Goal: Transaction & Acquisition: Purchase product/service

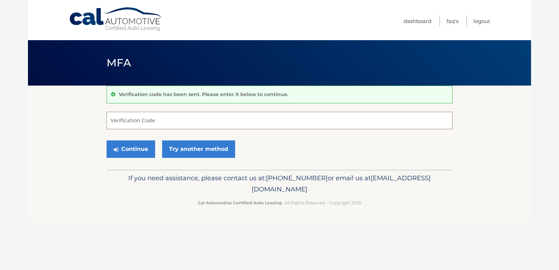
click at [219, 119] on input "Verification Code" at bounding box center [280, 120] width 346 height 17
click at [173, 124] on input "Verification Code" at bounding box center [280, 120] width 346 height 17
type input "102351"
click at [134, 158] on button "Continue" at bounding box center [131, 148] width 49 height 17
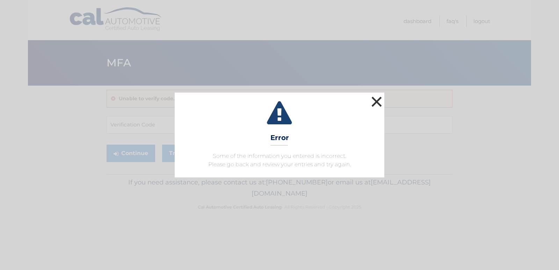
click at [376, 95] on button "×" at bounding box center [377, 102] width 14 height 14
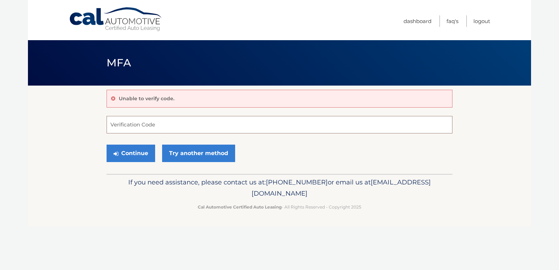
click at [181, 127] on input "Verification Code" at bounding box center [280, 124] width 346 height 17
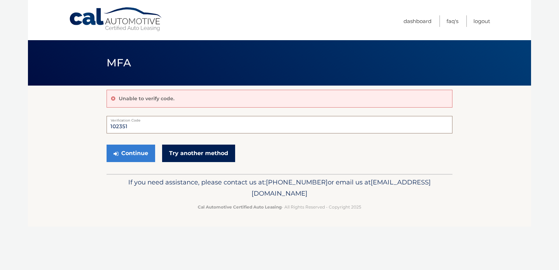
type input "102351"
click at [180, 162] on link "Try another method" at bounding box center [198, 153] width 73 height 17
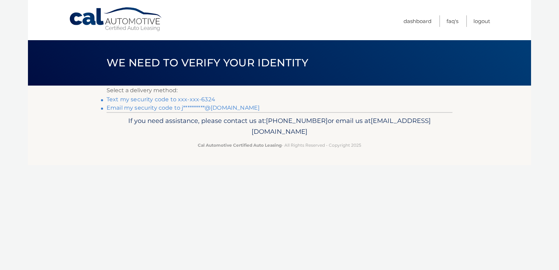
click at [182, 111] on link "**********" at bounding box center [183, 107] width 153 height 7
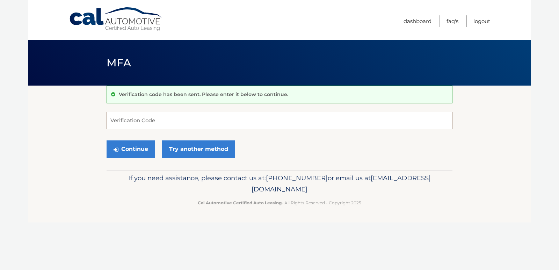
click at [174, 124] on input "Verification Code" at bounding box center [280, 120] width 346 height 17
type input "691769"
click at [128, 157] on button "Continue" at bounding box center [131, 148] width 49 height 17
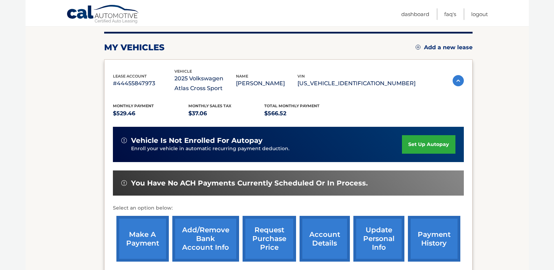
scroll to position [108, 0]
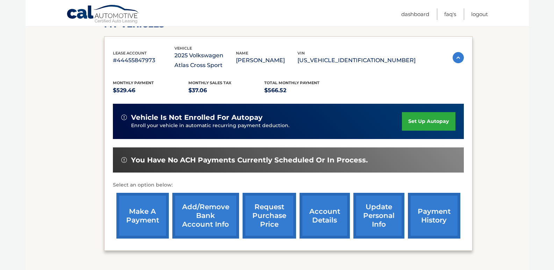
click at [148, 211] on link "make a payment" at bounding box center [142, 216] width 52 height 46
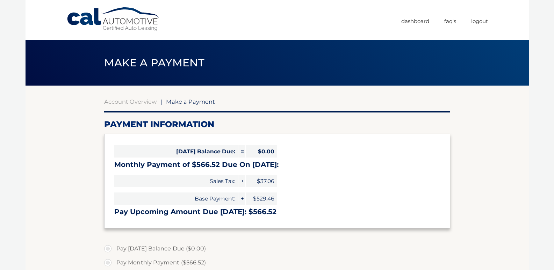
select select "ZmUyN2FiMjEtZTViMS00MTcyLWI1M2UtMWYyNzgyZmNlNWE5"
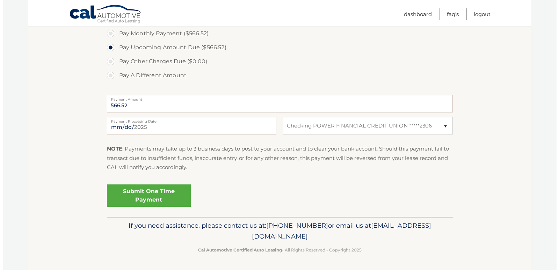
scroll to position [258, 0]
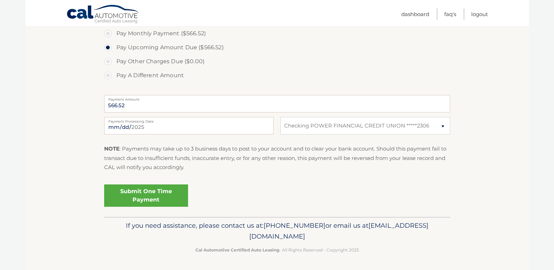
click at [176, 200] on link "Submit One Time Payment" at bounding box center [146, 196] width 84 height 22
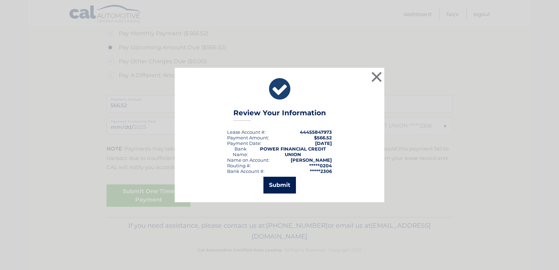
click at [268, 188] on button "Submit" at bounding box center [279, 185] width 32 height 17
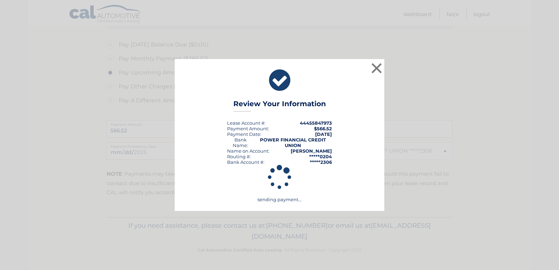
scroll to position [240, 0]
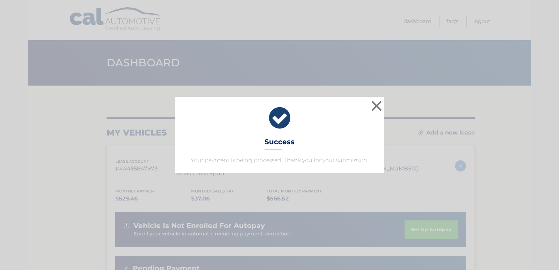
click at [286, 106] on icon at bounding box center [279, 118] width 192 height 25
click at [279, 109] on icon at bounding box center [279, 118] width 192 height 25
click at [377, 99] on button "×" at bounding box center [377, 106] width 14 height 14
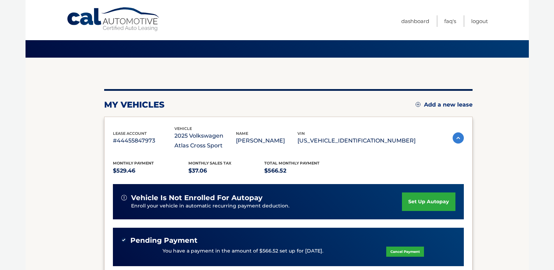
scroll to position [23, 0]
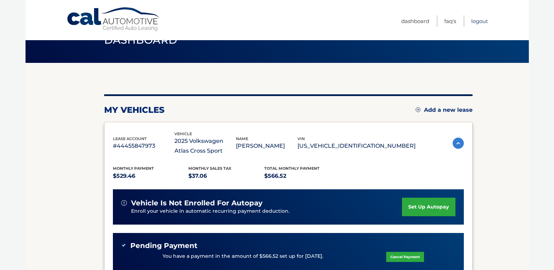
click at [476, 20] on link "Logout" at bounding box center [479, 21] width 17 height 12
